Goal: Transaction & Acquisition: Register for event/course

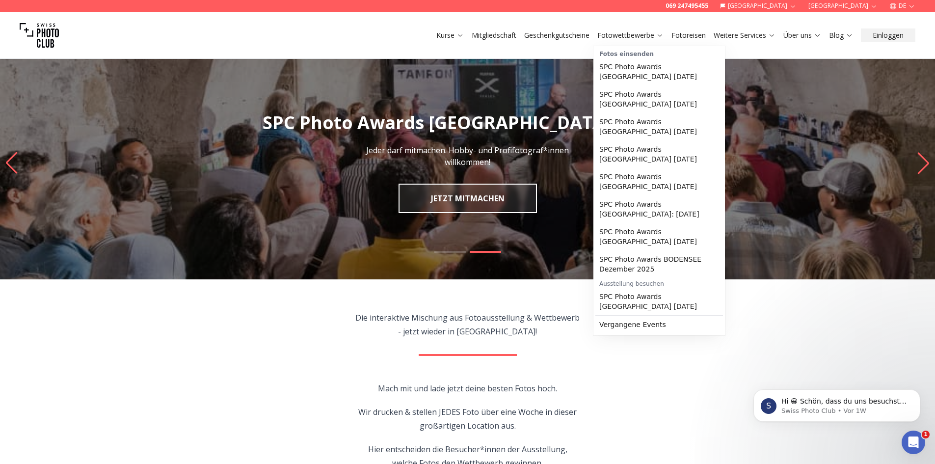
click at [646, 38] on link "Fotowettbewerbe" at bounding box center [631, 35] width 66 height 10
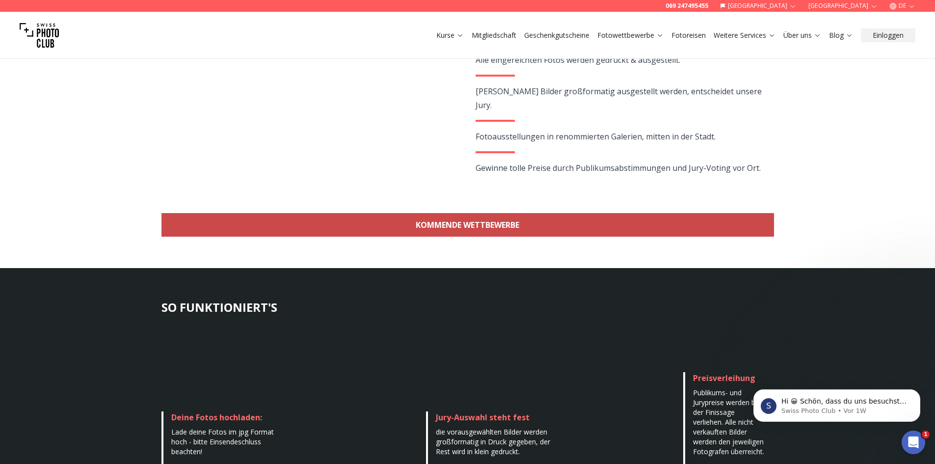
click at [414, 228] on link "KOMMENDE WETTBEWERBE" at bounding box center [468, 225] width 613 height 24
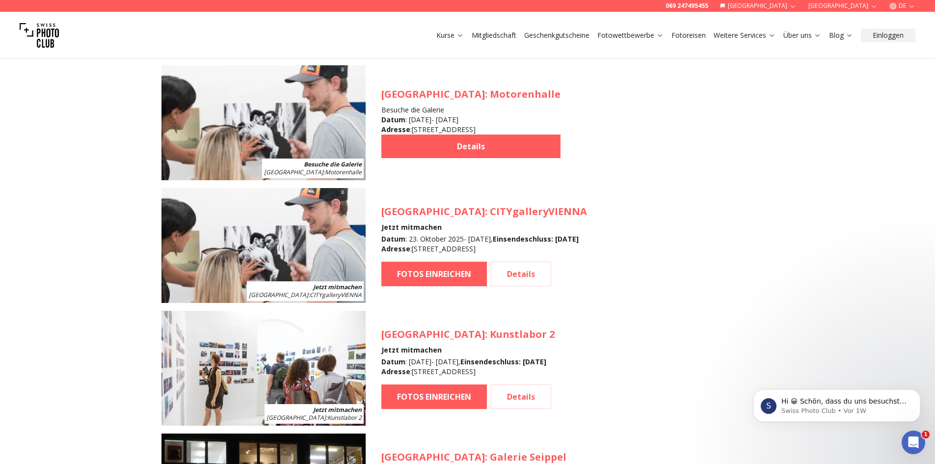
scroll to position [957, 0]
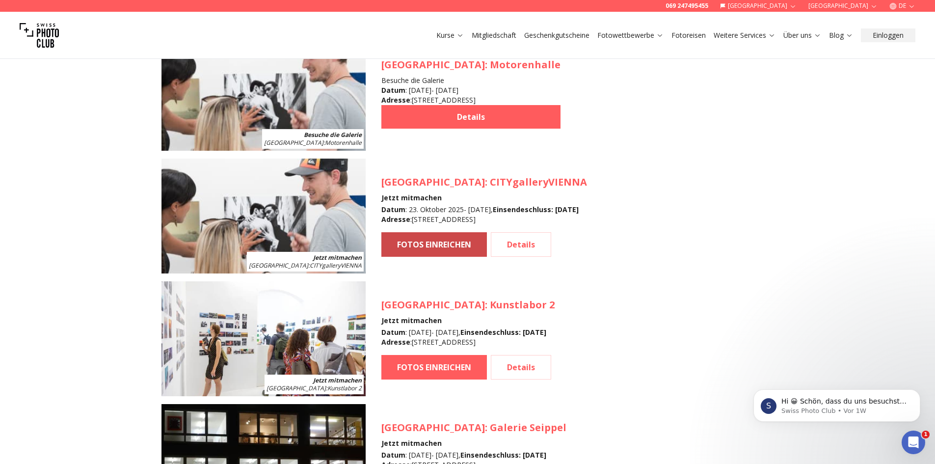
click at [420, 242] on link "FOTOS EINREICHEN" at bounding box center [434, 244] width 106 height 25
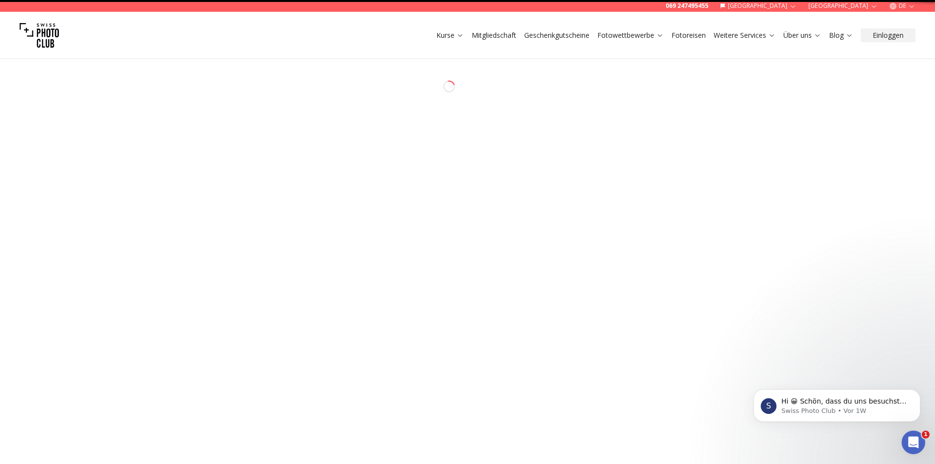
select select "*******"
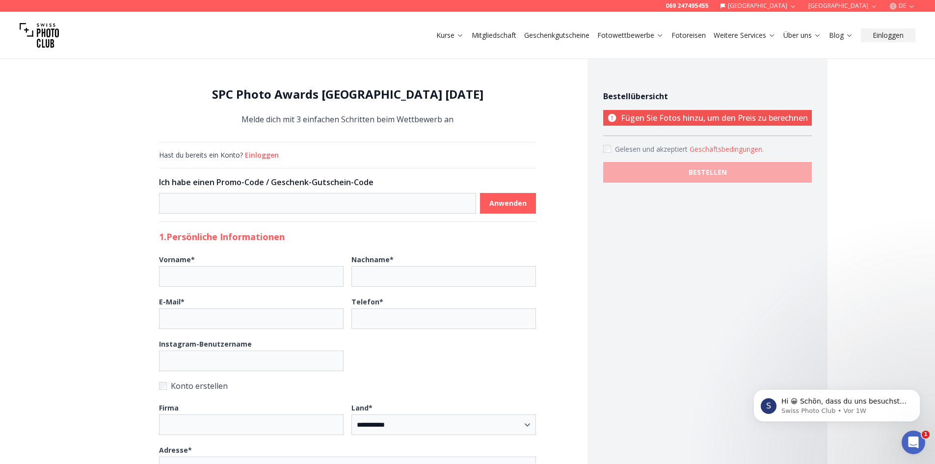
click at [629, 118] on p "Fügen Sie Fotos hinzu, um den Preis zu berechnen" at bounding box center [707, 118] width 209 height 16
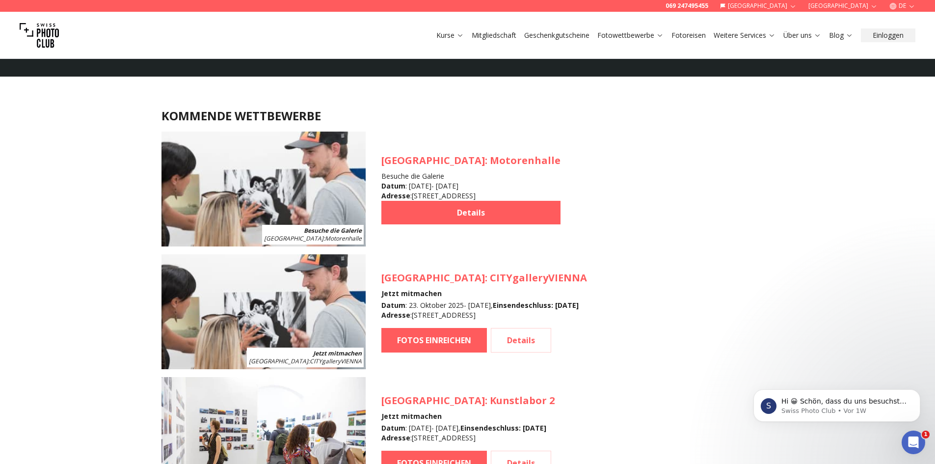
scroll to position [875, 0]
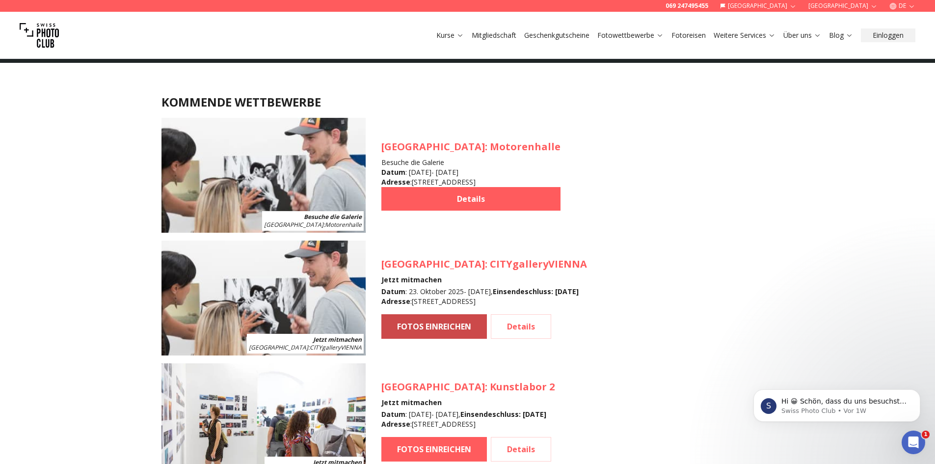
click at [426, 326] on link "FOTOS EINREICHEN" at bounding box center [434, 326] width 106 height 25
select select "*******"
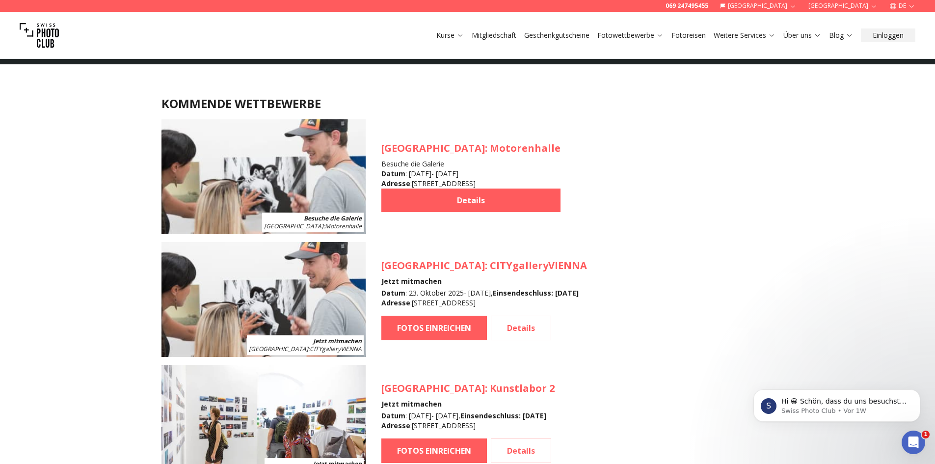
scroll to position [875, 0]
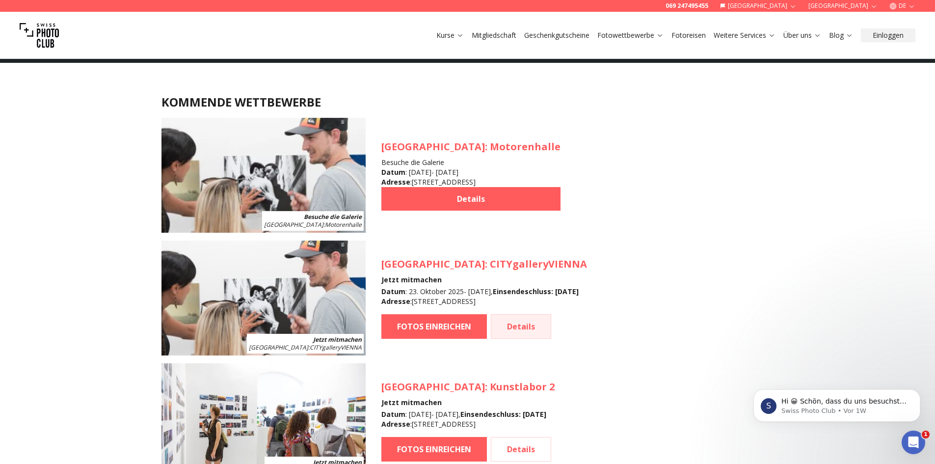
click at [525, 322] on link "Details" at bounding box center [521, 326] width 60 height 25
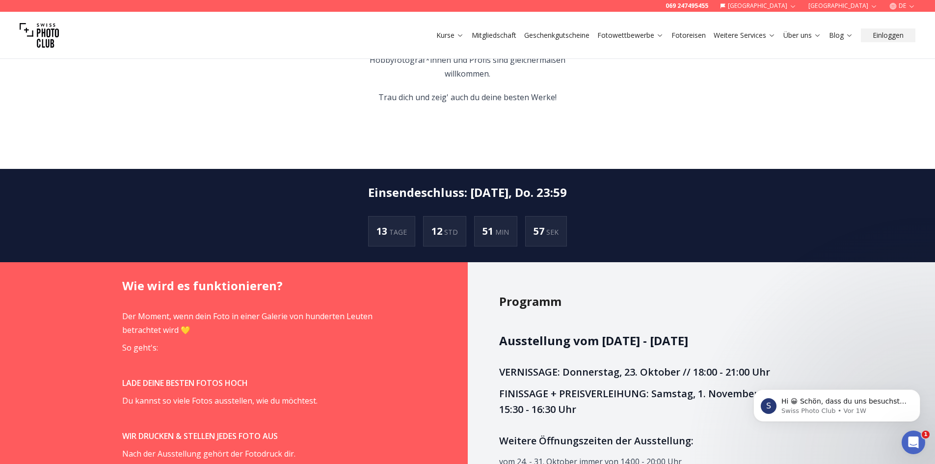
scroll to position [409, 0]
